Goal: Task Accomplishment & Management: Complete application form

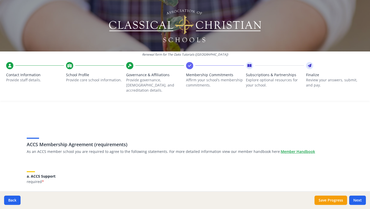
scroll to position [517, 0]
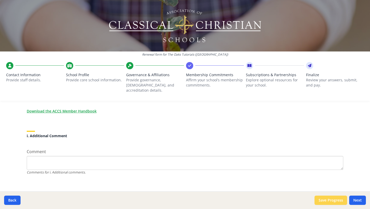
click at [335, 199] on button "Save Progress" at bounding box center [331, 199] width 33 height 9
click at [76, 157] on textarea "Comment" at bounding box center [185, 163] width 317 height 14
type textarea "none"
click at [353, 202] on button "Next" at bounding box center [357, 199] width 17 height 9
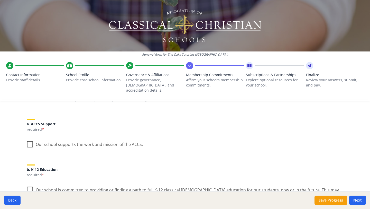
scroll to position [55, 0]
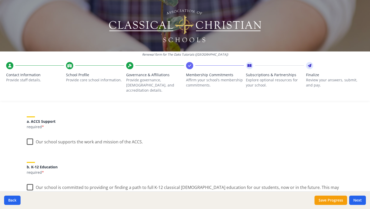
click at [28, 136] on label "Our school supports the work and mission of the ACCS." at bounding box center [85, 140] width 116 height 11
click at [0, 0] on input "Our school supports the work and mission of the ACCS." at bounding box center [0, 0] width 0 height 0
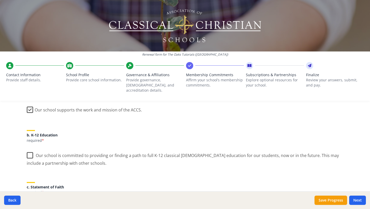
scroll to position [87, 0]
click at [28, 150] on label "Our school is committed to providing or finding a path to full K-12 classical […" at bounding box center [185, 156] width 317 height 17
click at [0, 0] on input "Our school is committed to providing or finding a path to full K-12 classical […" at bounding box center [0, 0] width 0 height 0
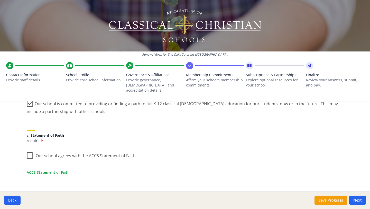
scroll to position [142, 0]
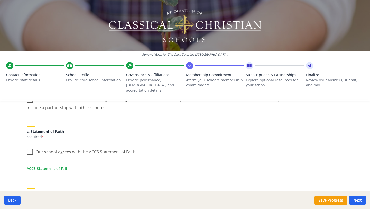
click at [29, 147] on label "Our school agrees with the ACCS Statement of Faith." at bounding box center [82, 150] width 110 height 11
click at [0, 0] on input "Our school agrees with the ACCS Statement of Faith." at bounding box center [0, 0] width 0 height 0
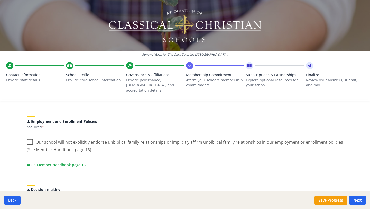
scroll to position [219, 0]
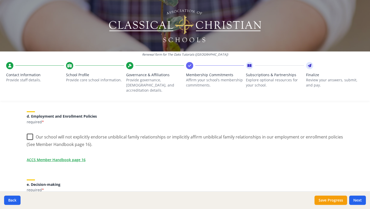
click at [28, 130] on label "Our school will not explicitly endorse unbiblical family relationships or impli…" at bounding box center [185, 138] width 317 height 17
click at [0, 0] on input "Our school will not explicitly endorse unbiblical family relationships or impli…" at bounding box center [0, 0] width 0 height 0
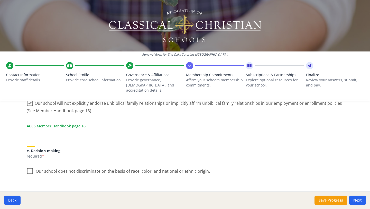
scroll to position [254, 0]
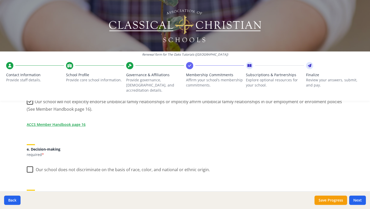
click at [32, 163] on label "Our school does not discriminate on the basis of race, color, and national or e…" at bounding box center [118, 168] width 183 height 11
click at [0, 0] on input "Our school does not discriminate on the basis of race, color, and national or e…" at bounding box center [0, 0] width 0 height 0
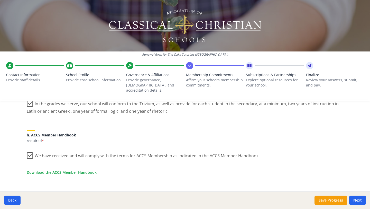
scroll to position [473, 0]
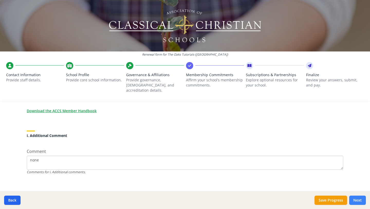
click at [357, 199] on button "Next" at bounding box center [357, 199] width 17 height 9
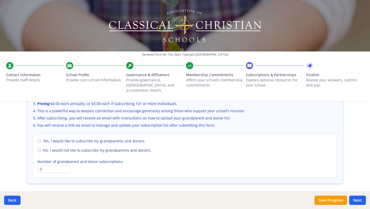
scroll to position [369, 0]
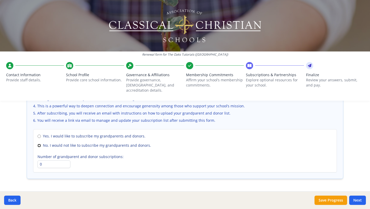
click at [39, 144] on input "No. I would not like to subscribe my grandparents and donors." at bounding box center [39, 145] width 3 height 3
radio input "true"
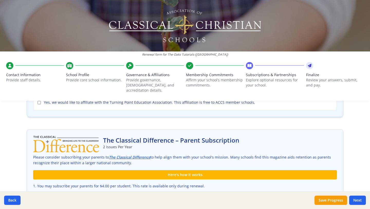
scroll to position [93, 0]
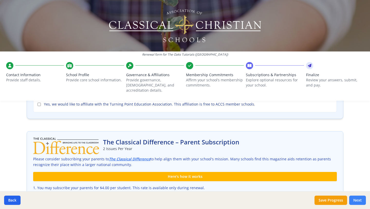
click at [360, 200] on button "Next" at bounding box center [357, 199] width 17 height 9
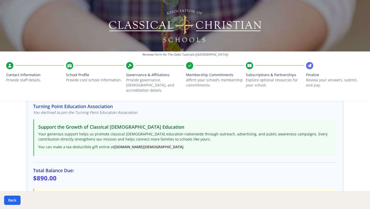
scroll to position [96, 0]
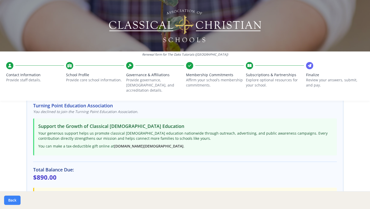
click at [12, 202] on button "Back" at bounding box center [12, 199] width 16 height 9
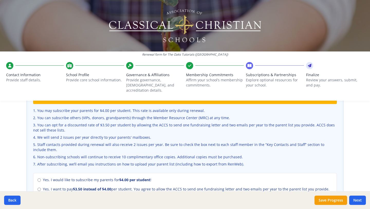
scroll to position [171, 0]
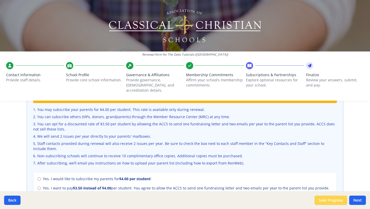
click at [334, 201] on button "Save Progress" at bounding box center [331, 199] width 33 height 9
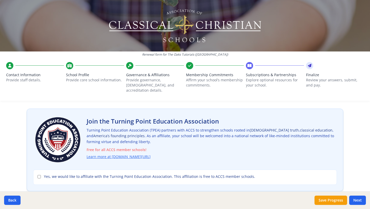
scroll to position [0, 0]
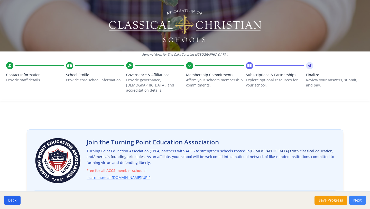
click at [363, 200] on button "Next" at bounding box center [357, 199] width 17 height 9
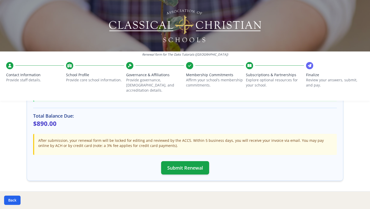
scroll to position [162, 0]
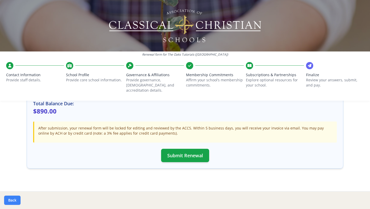
click at [11, 201] on button "Back" at bounding box center [12, 199] width 16 height 9
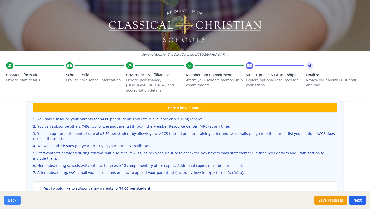
click at [11, 201] on button "Back" at bounding box center [12, 199] width 16 height 9
